Goal: Task Accomplishment & Management: Manage account settings

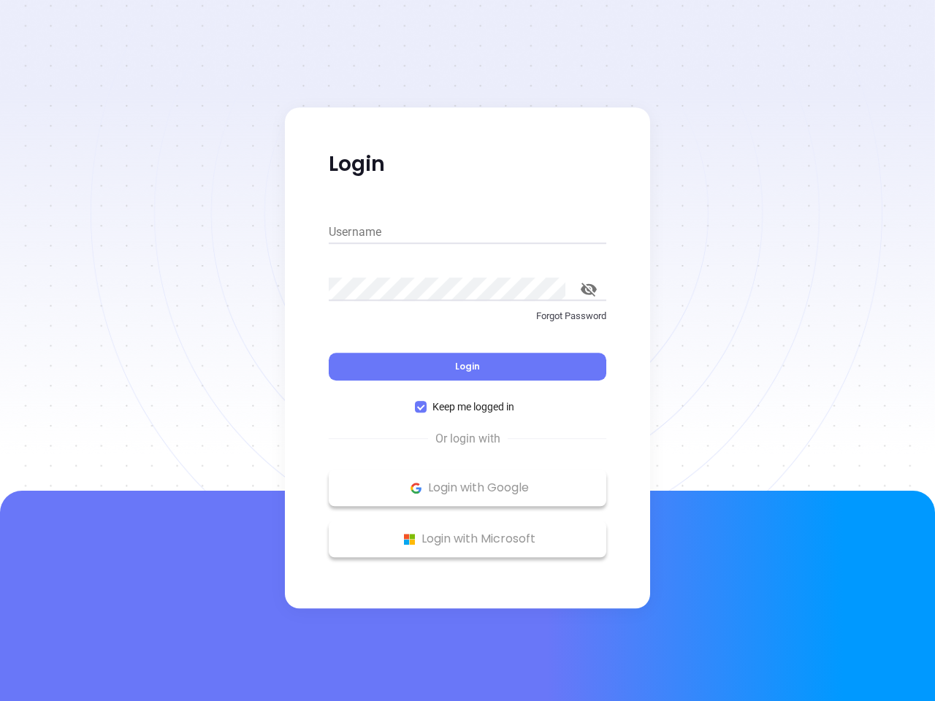
click at [468, 351] on div "Login" at bounding box center [468, 357] width 278 height 45
click at [468, 232] on input "Username" at bounding box center [468, 232] width 278 height 23
click at [589, 289] on icon "toggle password visibility" at bounding box center [589, 290] width 16 height 14
click at [468, 367] on span "Login" at bounding box center [467, 366] width 25 height 12
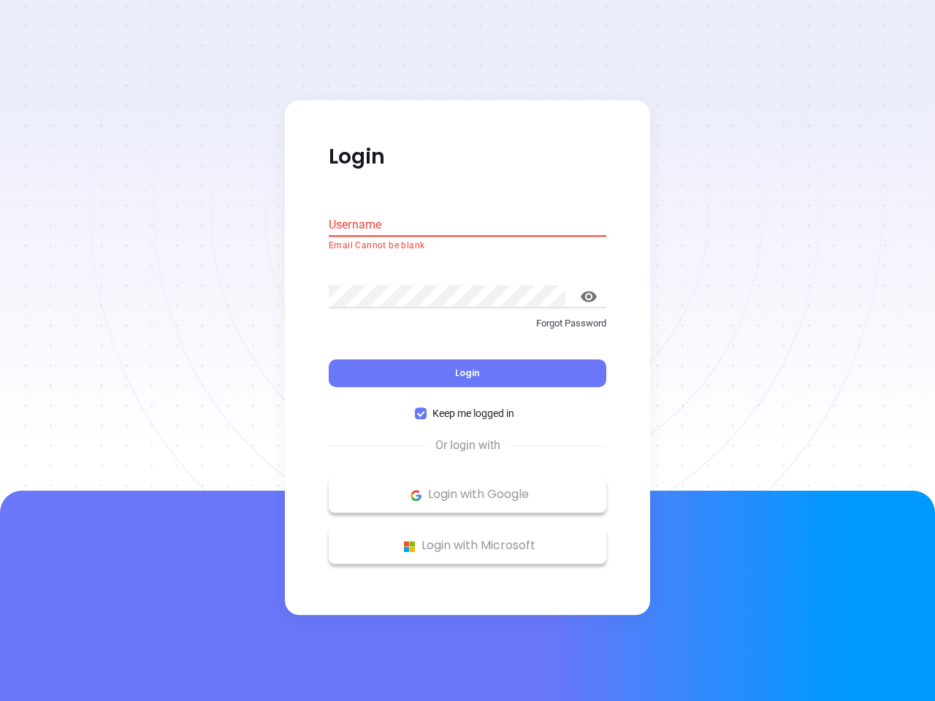
click at [468, 407] on span "Keep me logged in" at bounding box center [474, 414] width 94 height 16
click at [427, 408] on input "Keep me logged in" at bounding box center [421, 414] width 12 height 12
checkbox input "false"
click at [468, 488] on p "Login with Google" at bounding box center [467, 495] width 263 height 22
click at [468, 539] on p "Login with Microsoft" at bounding box center [467, 546] width 263 height 22
